Goal: Task Accomplishment & Management: Complete application form

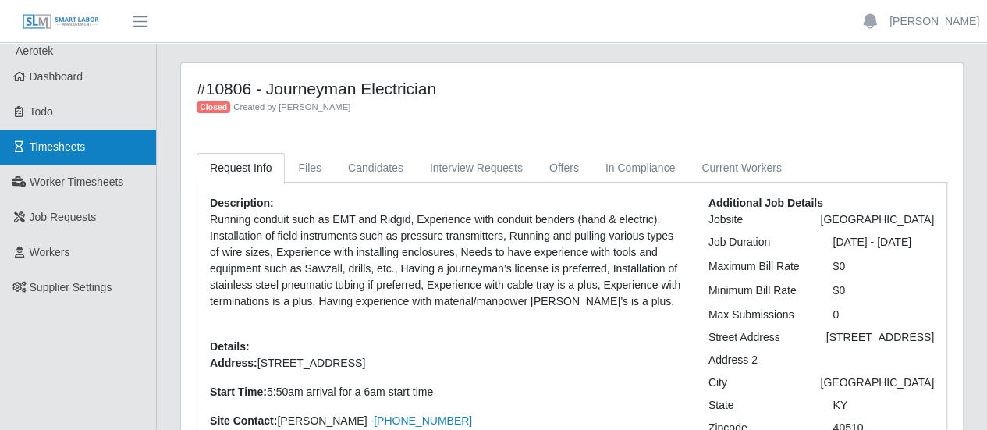
click at [77, 147] on span "Timesheets" at bounding box center [58, 146] width 56 height 12
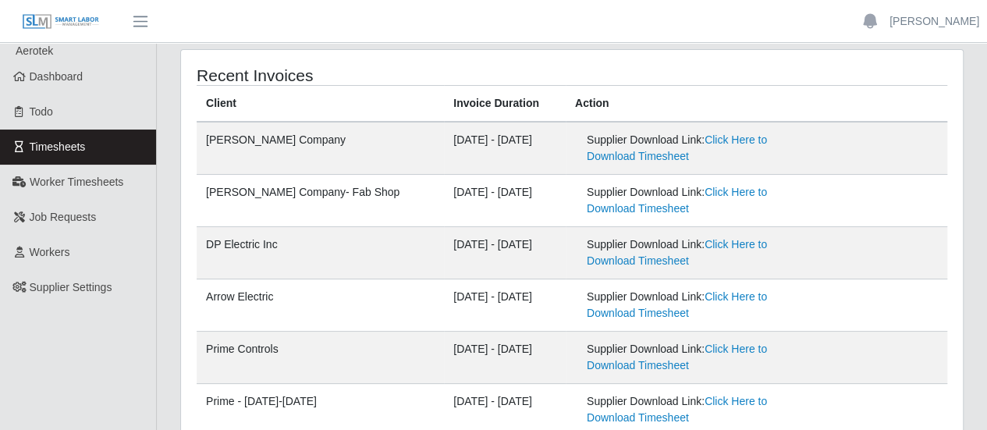
scroll to position [78, 0]
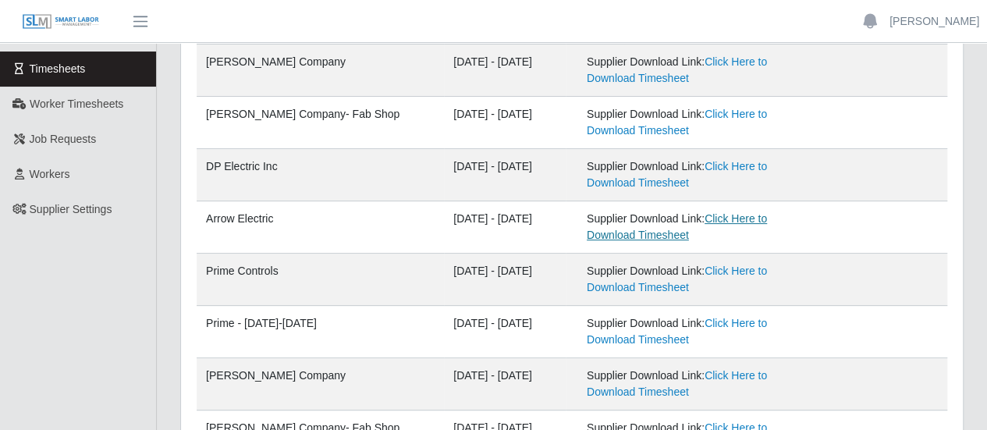
click at [587, 237] on link "Click Here to Download Timesheet" at bounding box center [677, 226] width 180 height 29
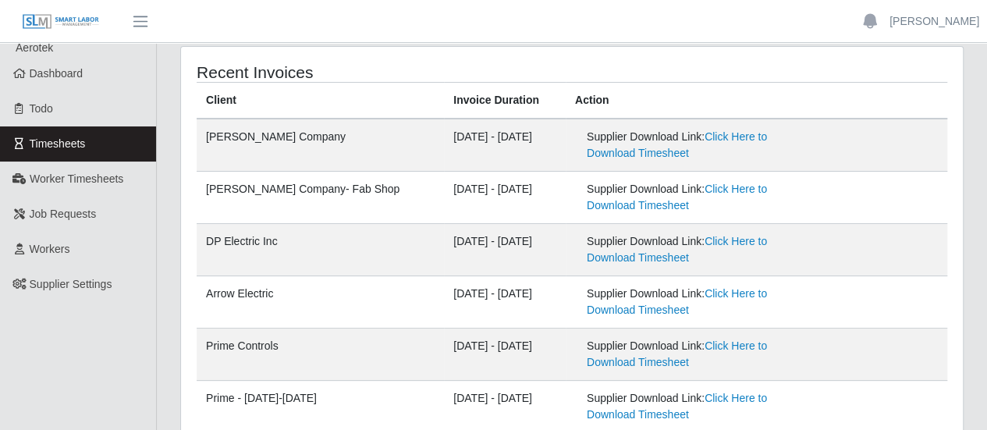
scroll to position [0, 0]
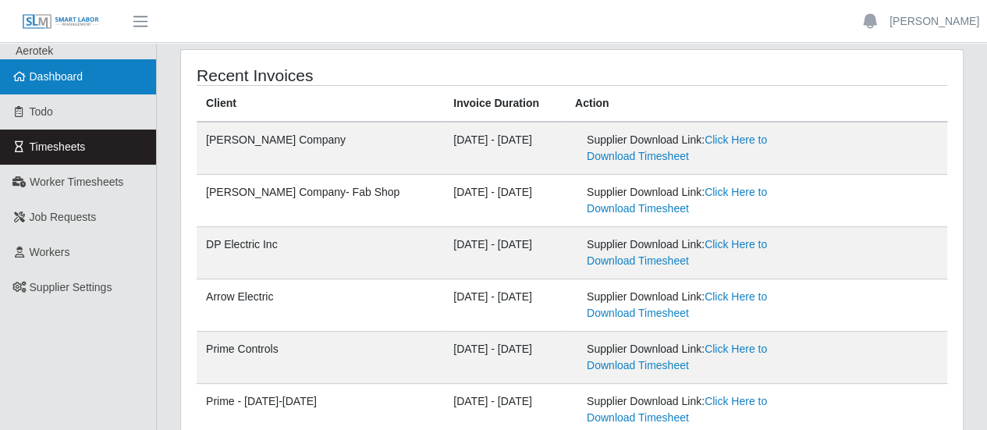
click at [81, 73] on span "Dashboard" at bounding box center [57, 76] width 54 height 12
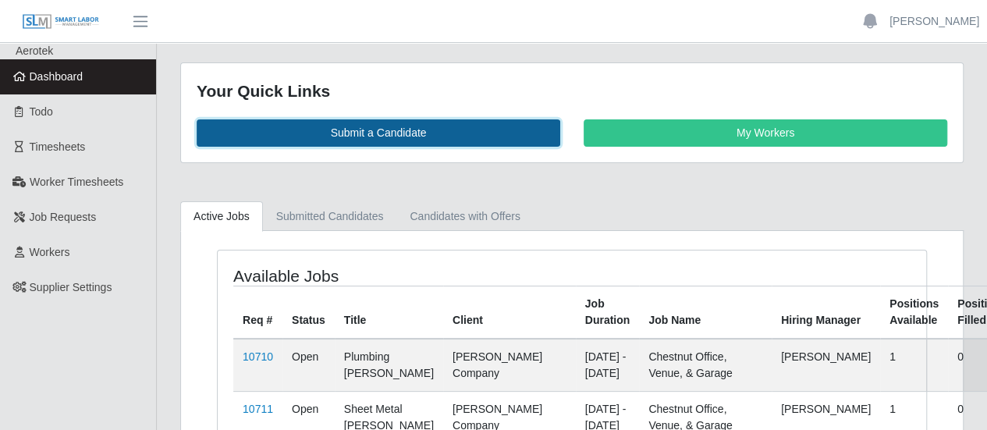
click at [386, 126] on link "Submit a Candidate" at bounding box center [378, 132] width 363 height 27
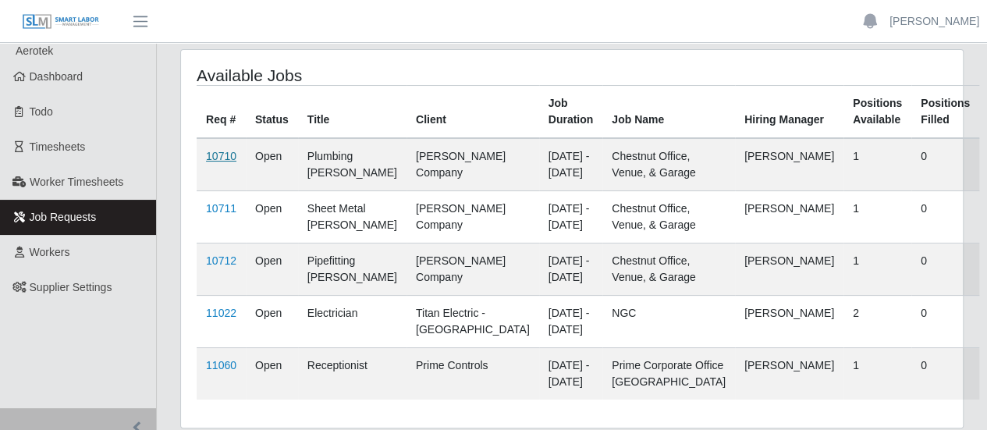
click at [221, 150] on link "10710" at bounding box center [221, 156] width 30 height 12
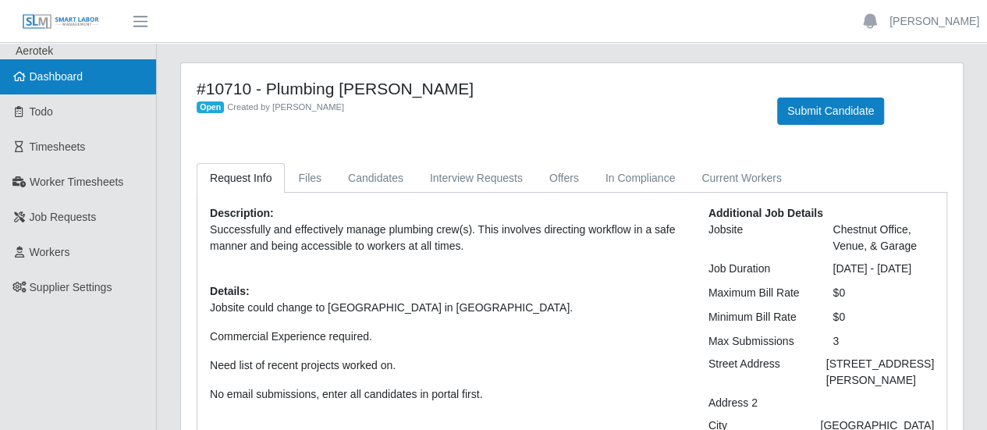
click at [70, 80] on span "Dashboard" at bounding box center [57, 76] width 54 height 12
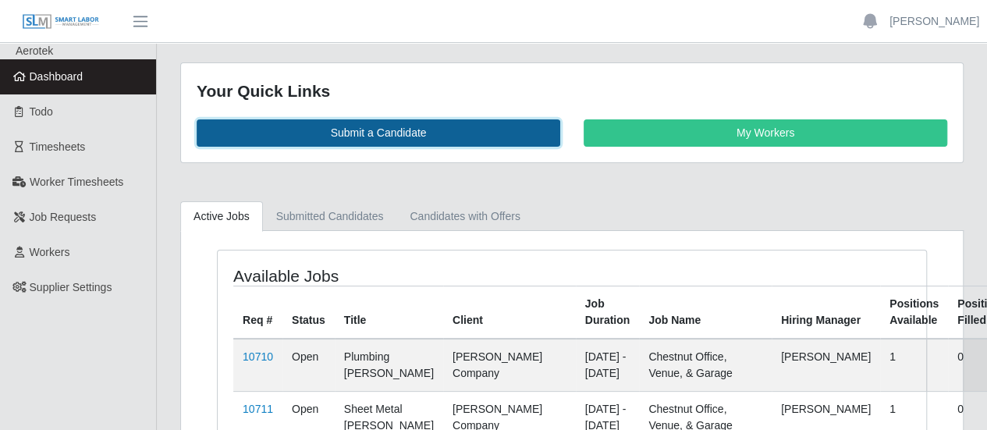
click at [406, 135] on link "Submit a Candidate" at bounding box center [378, 132] width 363 height 27
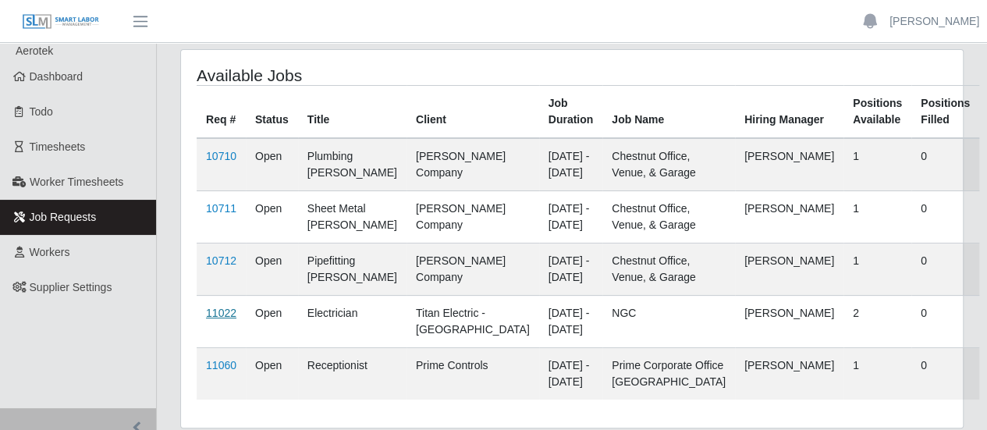
click at [228, 311] on link "11022" at bounding box center [221, 313] width 30 height 12
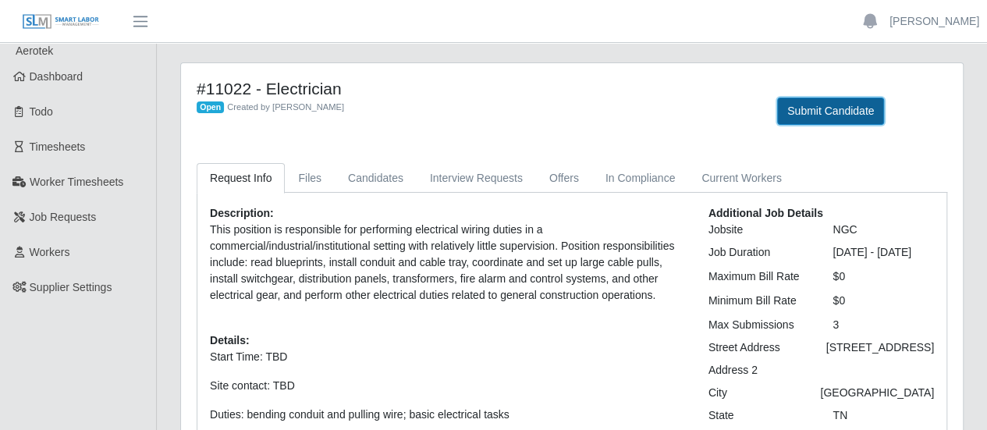
click at [796, 108] on button "Submit Candidate" at bounding box center [830, 110] width 107 height 27
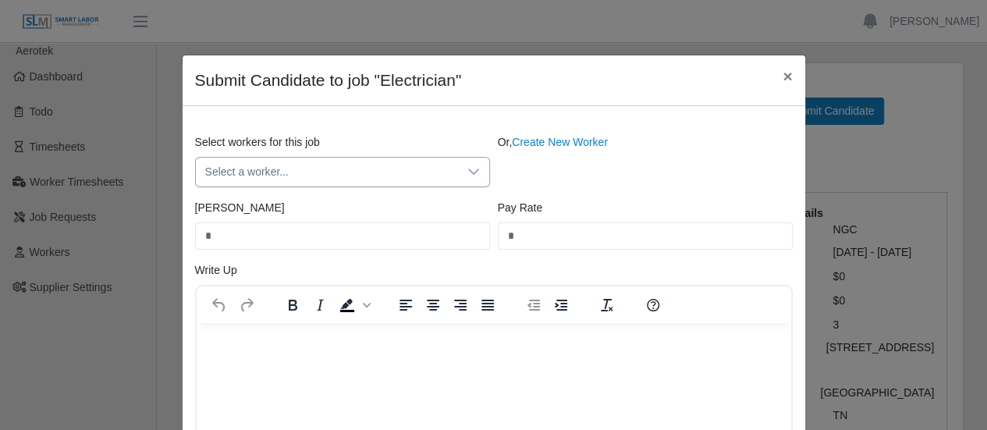
click at [292, 177] on span "Select a worker..." at bounding box center [327, 172] width 262 height 29
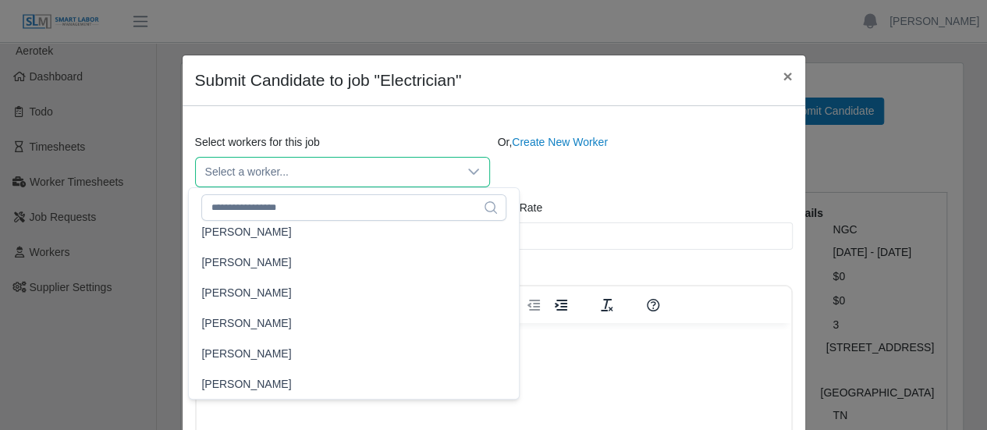
scroll to position [18077, 0]
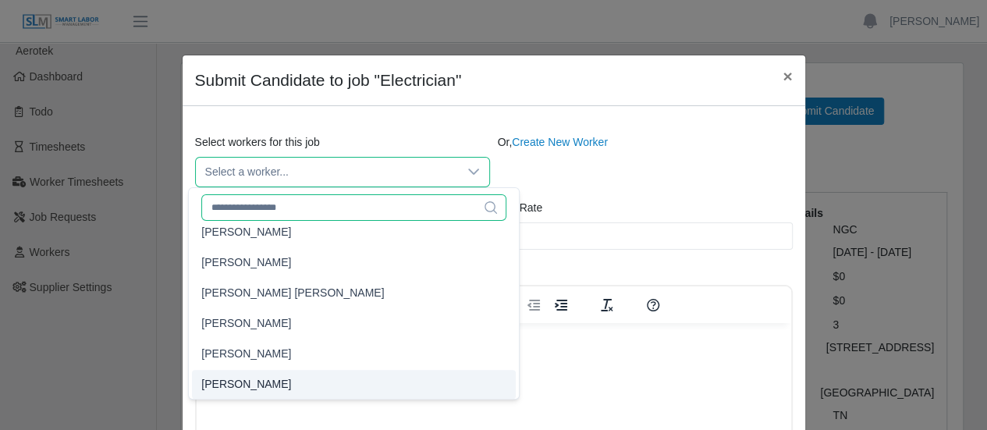
click at [271, 206] on input "text" at bounding box center [353, 207] width 305 height 27
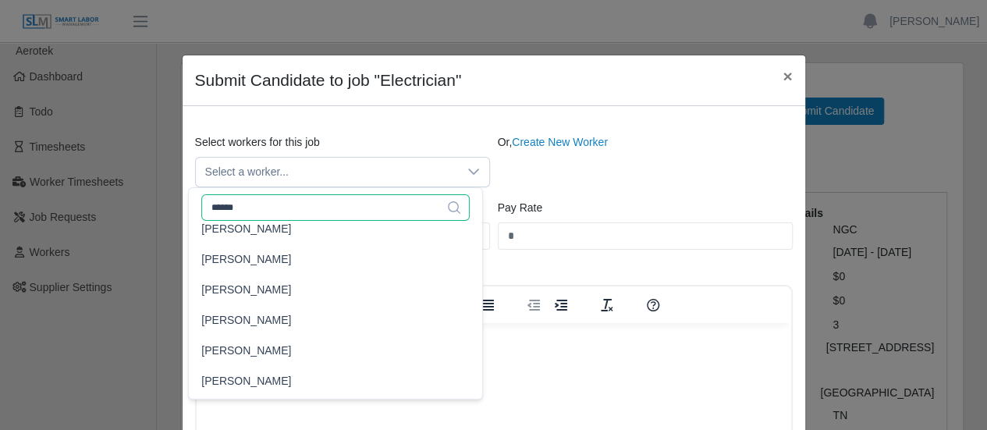
scroll to position [0, 0]
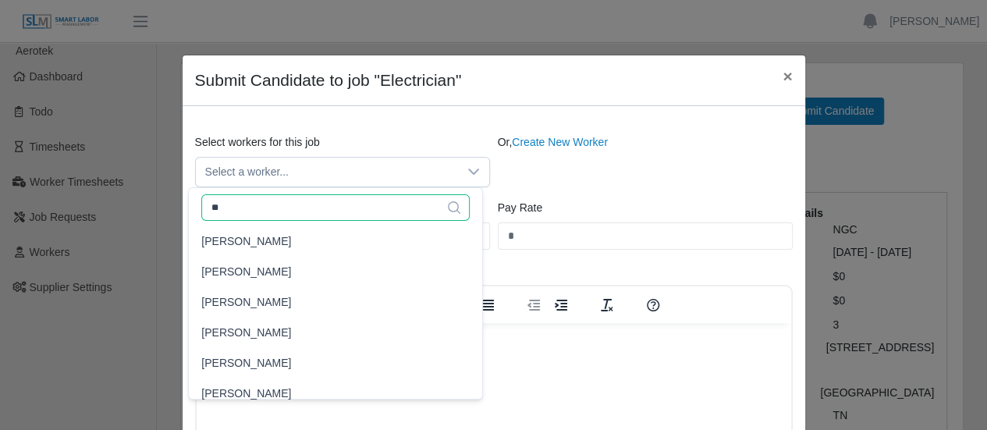
type input "*"
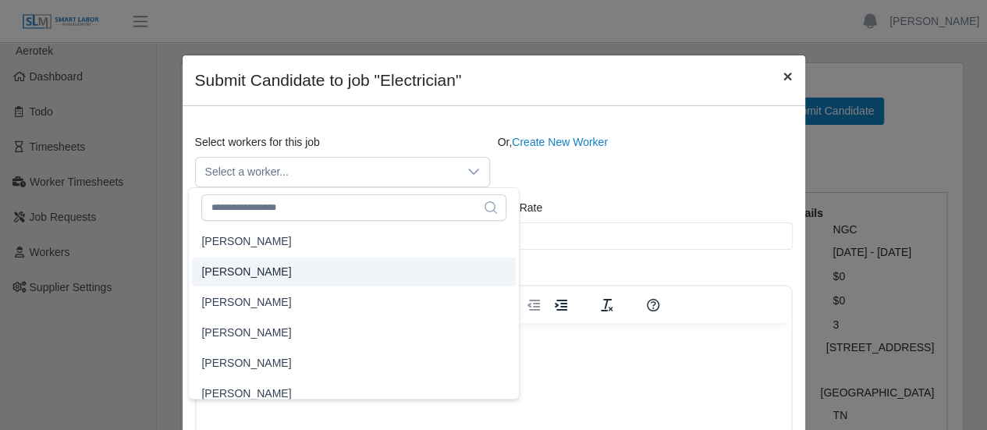
click at [782, 79] on span "×" at bounding box center [786, 76] width 9 height 18
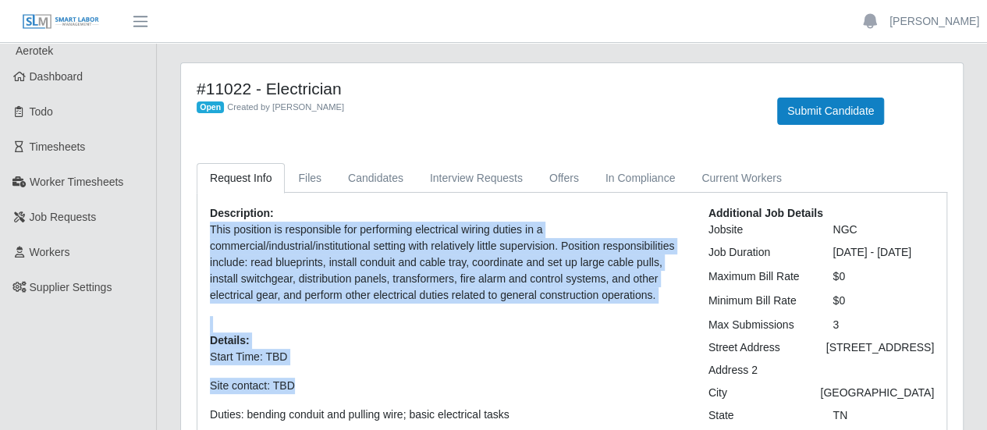
drag, startPoint x: 211, startPoint y: 226, endPoint x: 657, endPoint y: 370, distance: 468.6
click at [658, 370] on div "Description: This position is responsible for performing electrical wiring duti…" at bounding box center [447, 357] width 498 height 304
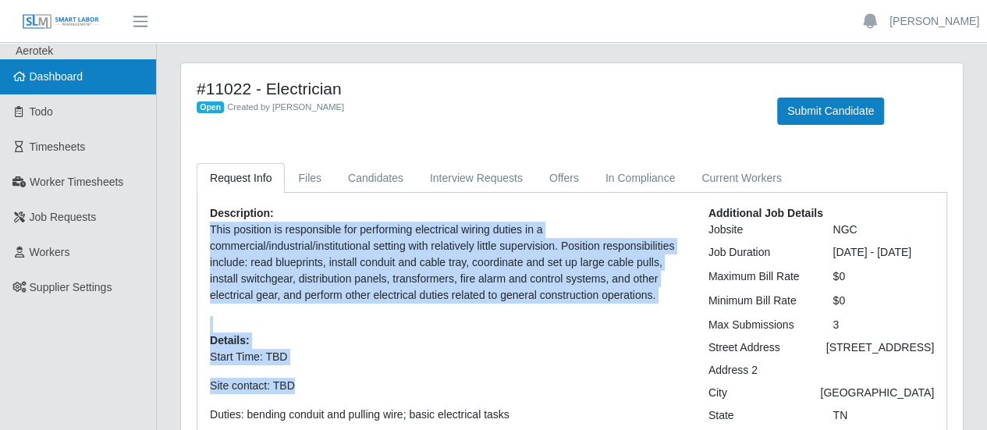
click at [59, 88] on link "Dashboard" at bounding box center [78, 76] width 156 height 35
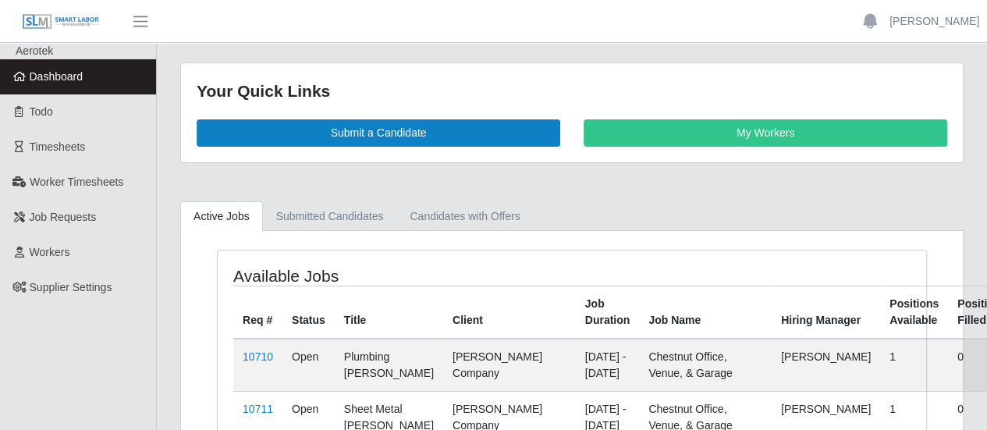
click at [77, 76] on span "Dashboard" at bounding box center [57, 76] width 54 height 12
